Goal: Information Seeking & Learning: Check status

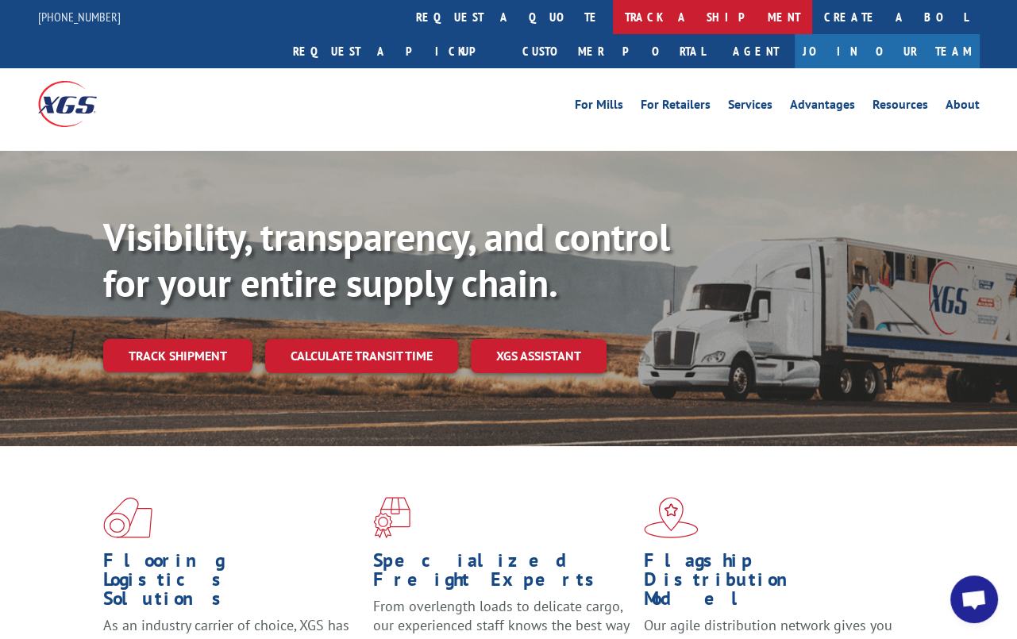
click at [613, 9] on link "track a shipment" at bounding box center [712, 17] width 199 height 34
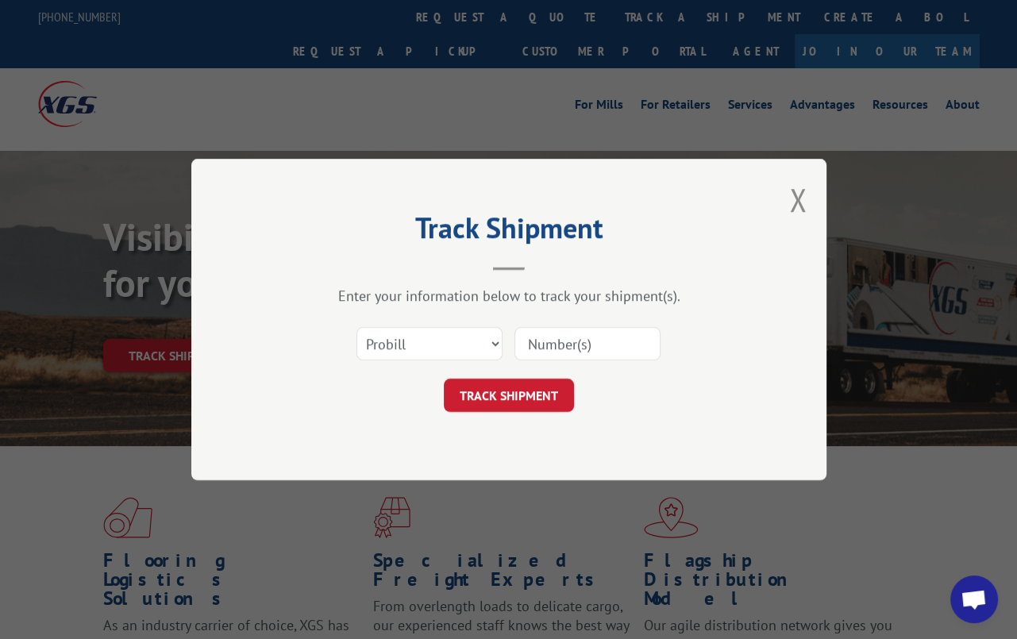
click at [388, 359] on div "Select category... Probill BOL PO" at bounding box center [429, 343] width 144 height 37
click at [388, 345] on select "Select category... Probill BOL PO" at bounding box center [429, 343] width 146 height 33
select select "bol"
click at [356, 327] on select "Select category... Probill BOL PO" at bounding box center [429, 343] width 146 height 33
click at [612, 333] on input at bounding box center [587, 343] width 146 height 33
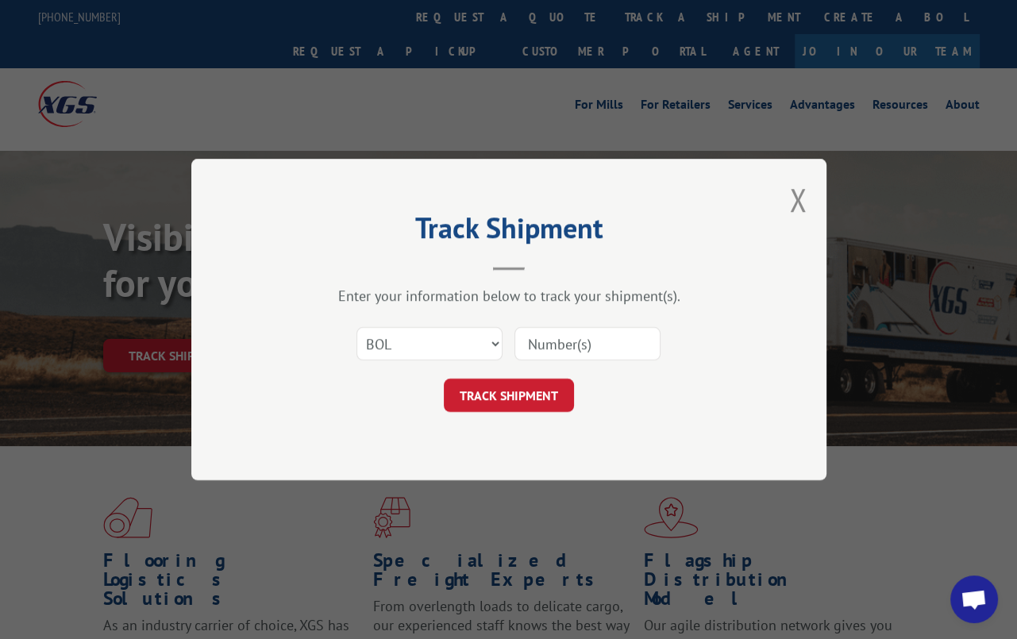
paste input "7053458"
type input "7053458"
click at [528, 395] on button "TRACK SHIPMENT" at bounding box center [509, 395] width 130 height 33
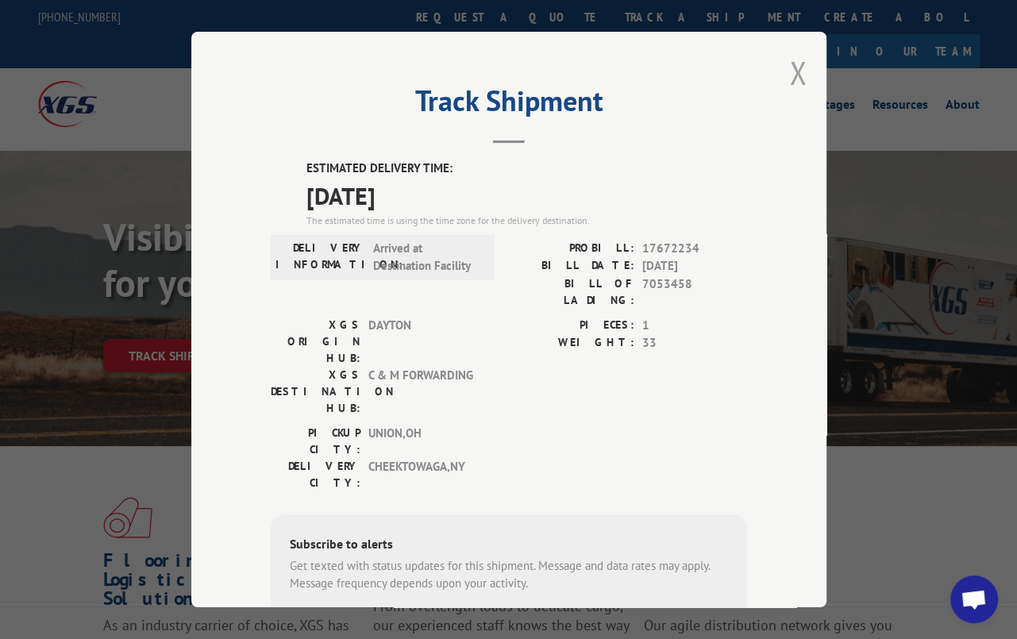
click at [789, 66] on button "Close modal" at bounding box center [797, 73] width 17 height 42
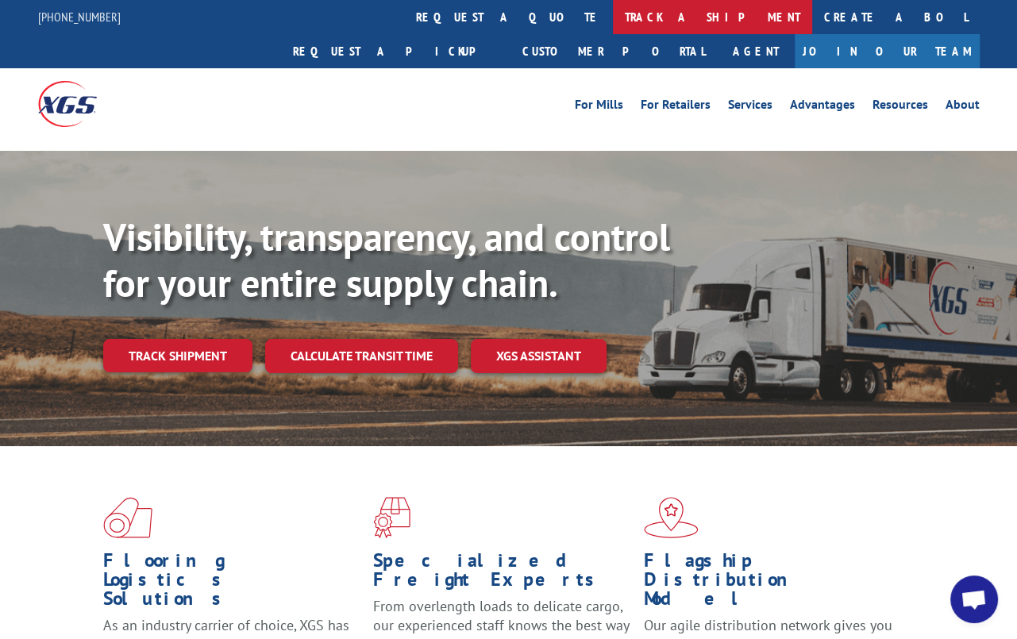
click at [613, 25] on link "track a shipment" at bounding box center [712, 17] width 199 height 34
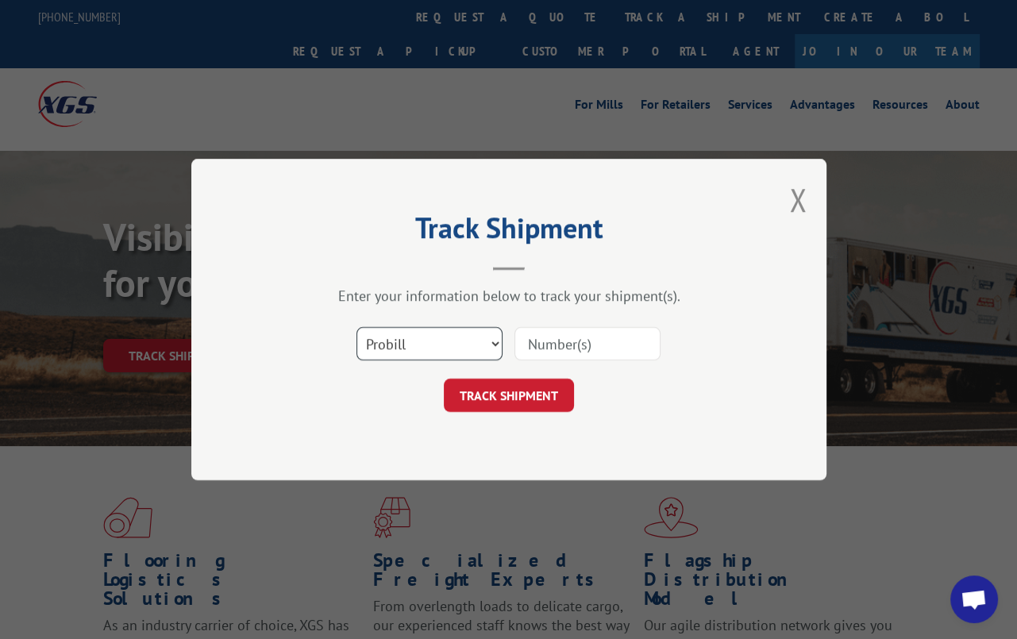
click at [402, 336] on select "Select category... Probill BOL PO" at bounding box center [429, 343] width 146 height 33
select select "bol"
click at [356, 327] on select "Select category... Probill BOL PO" at bounding box center [429, 343] width 146 height 33
click at [583, 357] on input at bounding box center [587, 343] width 146 height 33
paste input "7053459"
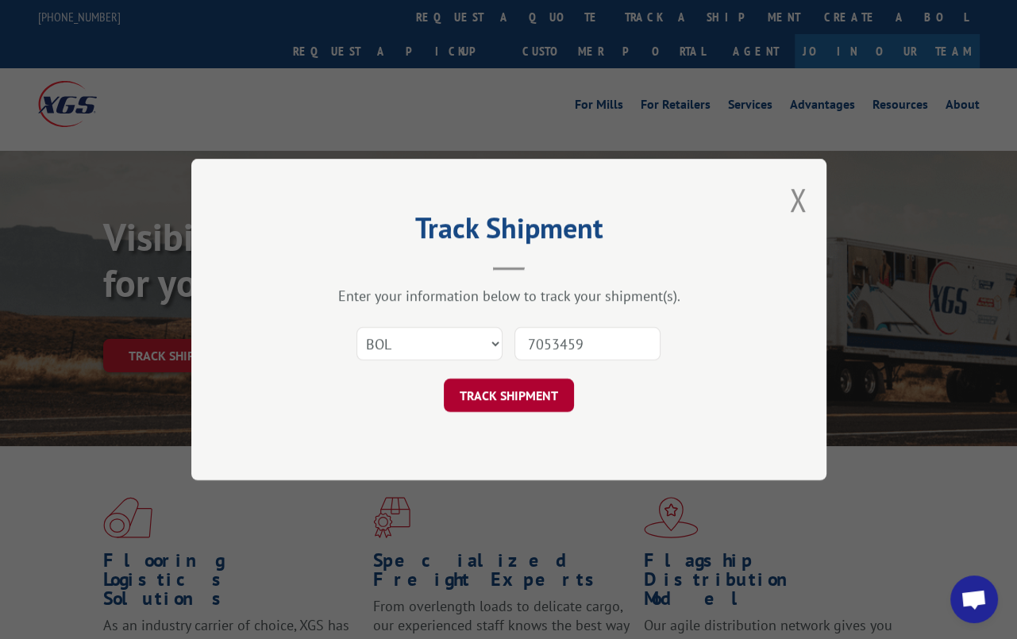
type input "7053459"
click at [506, 394] on button "TRACK SHIPMENT" at bounding box center [509, 395] width 130 height 33
